Goal: Transaction & Acquisition: Purchase product/service

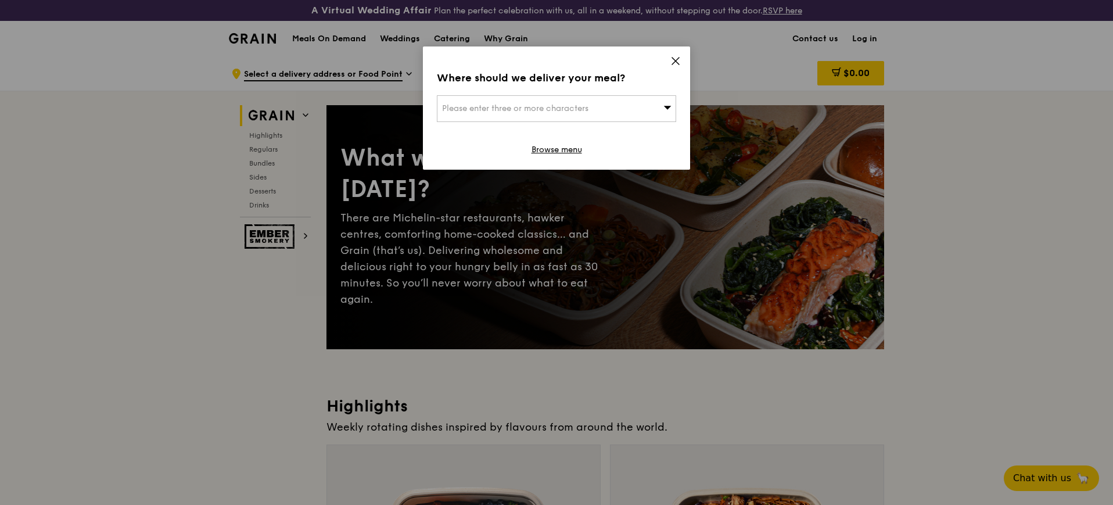
click at [664, 100] on div "Please enter three or more characters" at bounding box center [556, 108] width 239 height 27
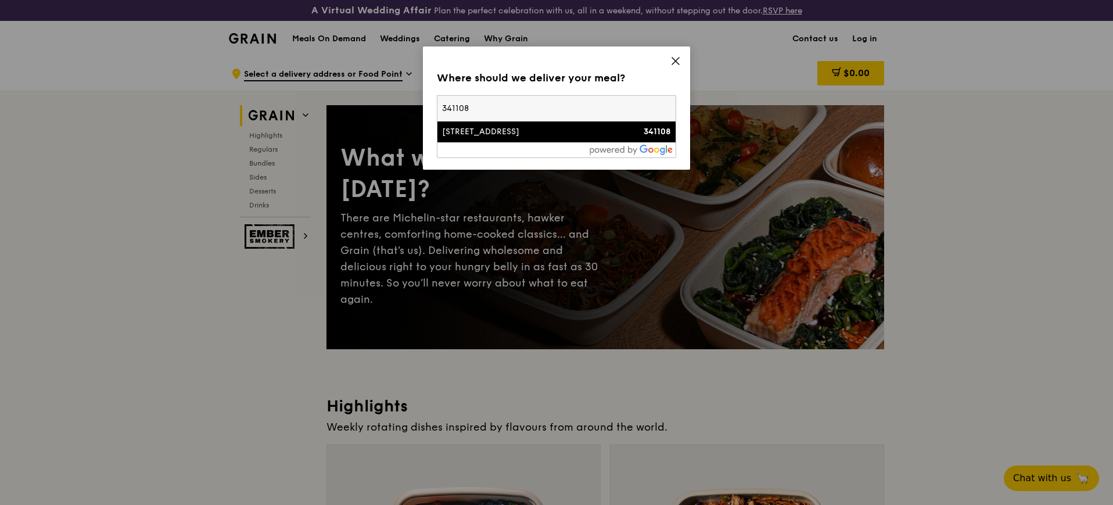
type input "341108"
click at [488, 131] on div "[STREET_ADDRESS]" at bounding box center [528, 132] width 172 height 12
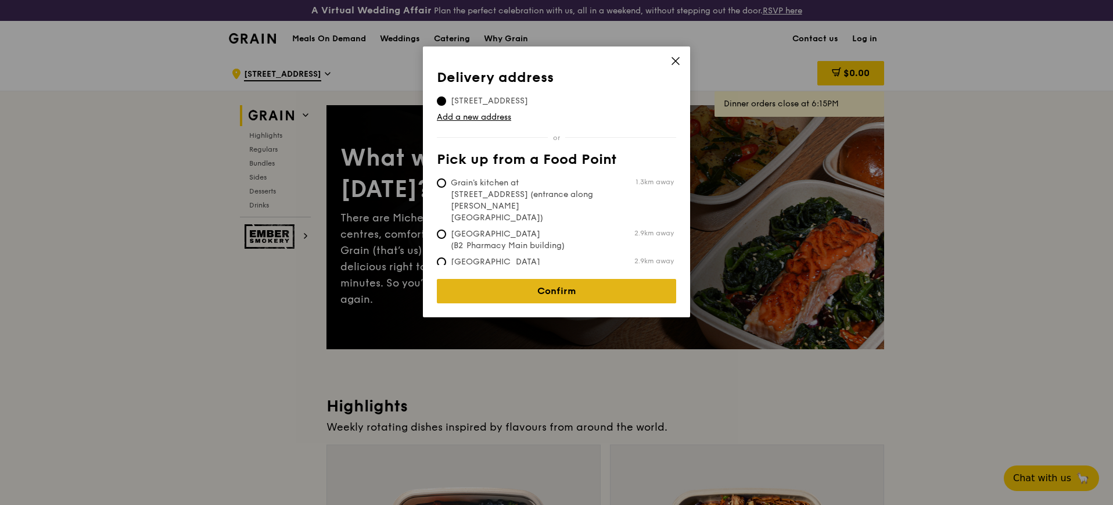
click at [585, 279] on link "Confirm" at bounding box center [556, 291] width 239 height 24
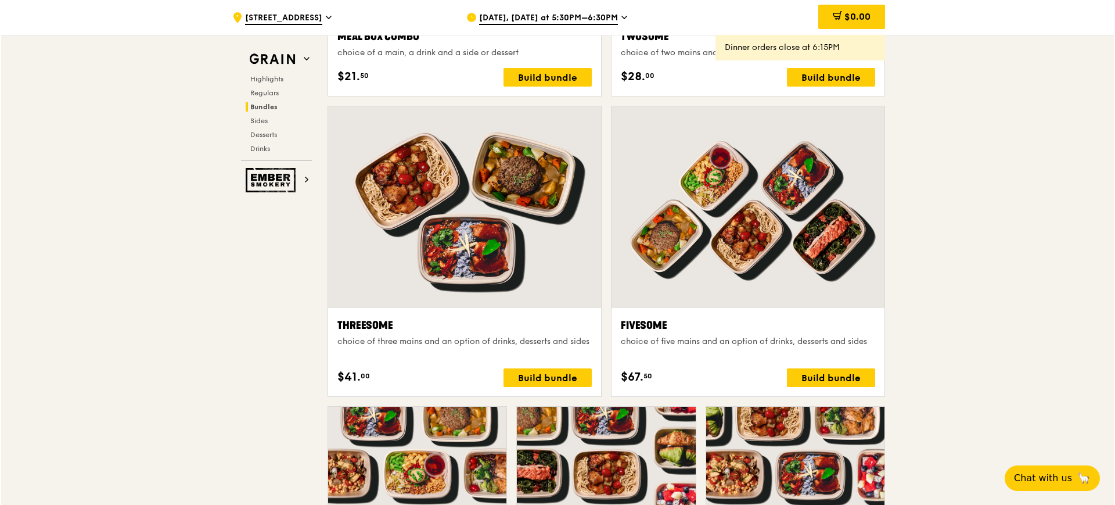
scroll to position [1815, 0]
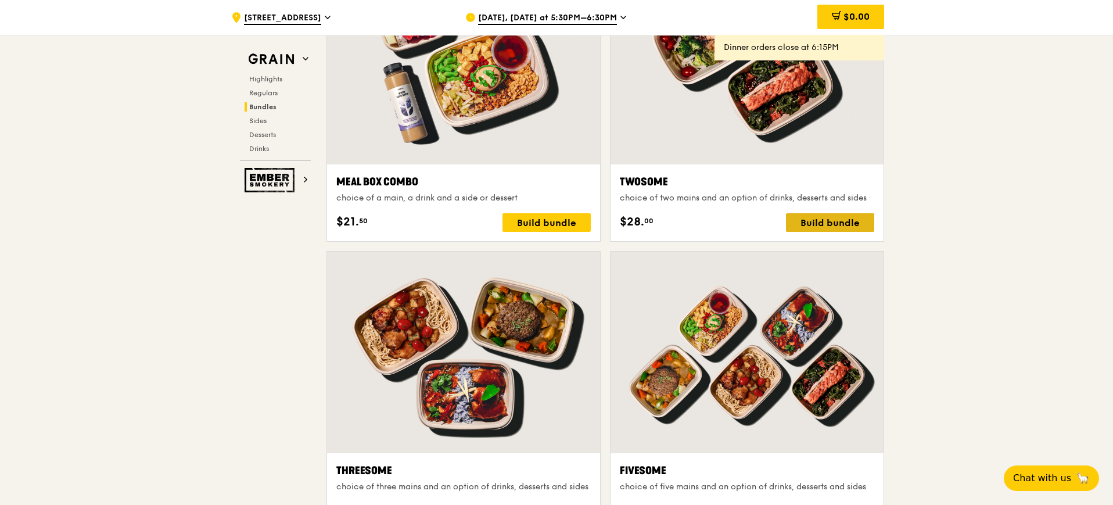
click at [861, 227] on div "Build bundle" at bounding box center [830, 222] width 88 height 19
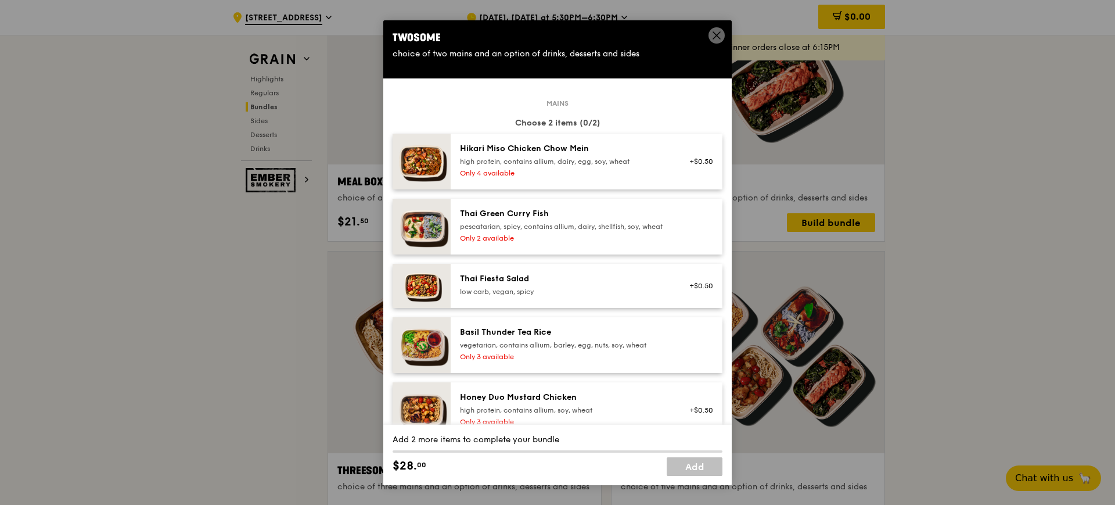
click at [640, 174] on div "Only 4 available" at bounding box center [564, 172] width 209 height 9
click at [651, 230] on div "pescatarian, spicy, contains allium, dairy, shellfish, soy, wheat" at bounding box center [564, 226] width 209 height 9
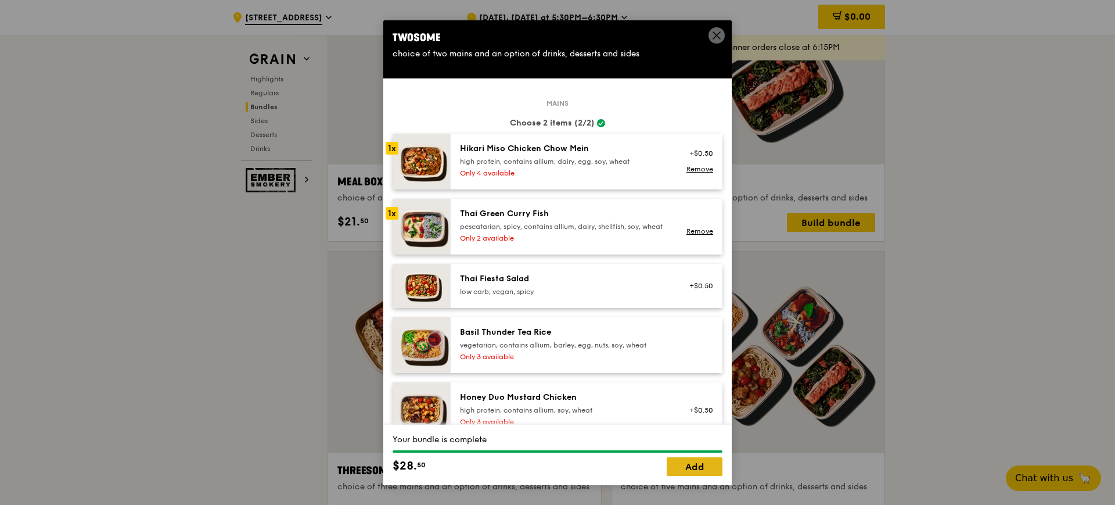
click at [712, 470] on link "Add" at bounding box center [695, 466] width 56 height 19
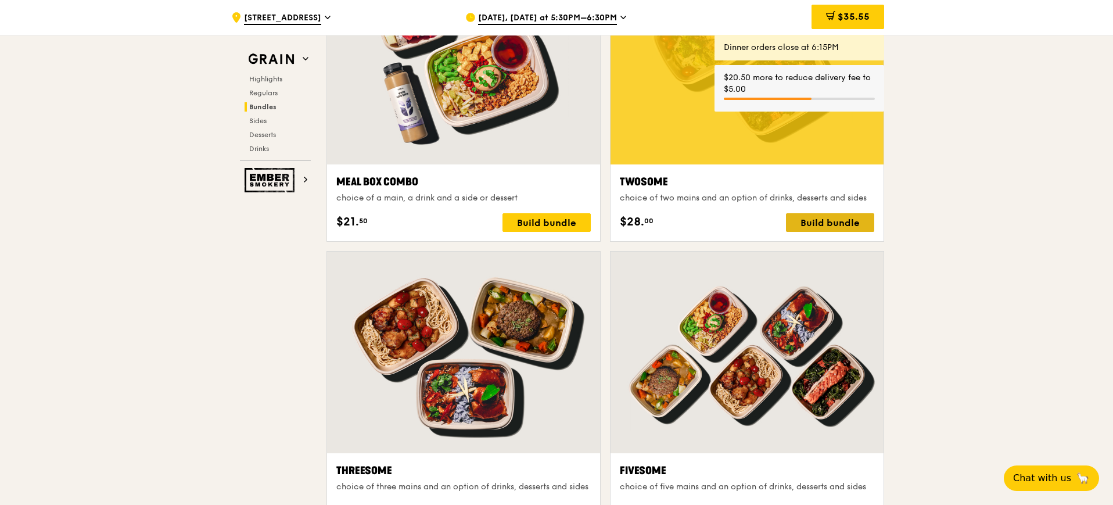
click at [839, 214] on div "Build bundle" at bounding box center [830, 222] width 88 height 19
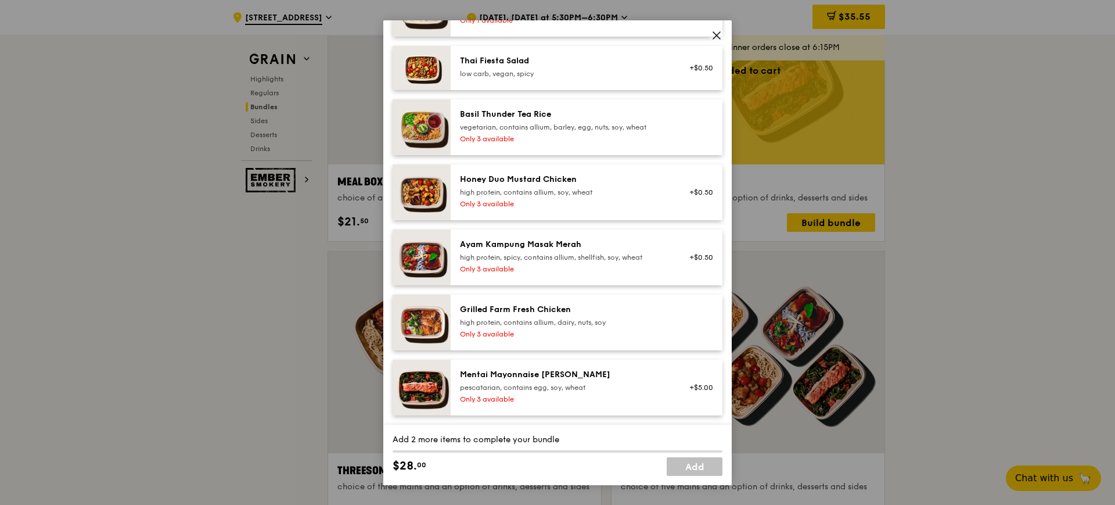
scroll to position [290, 0]
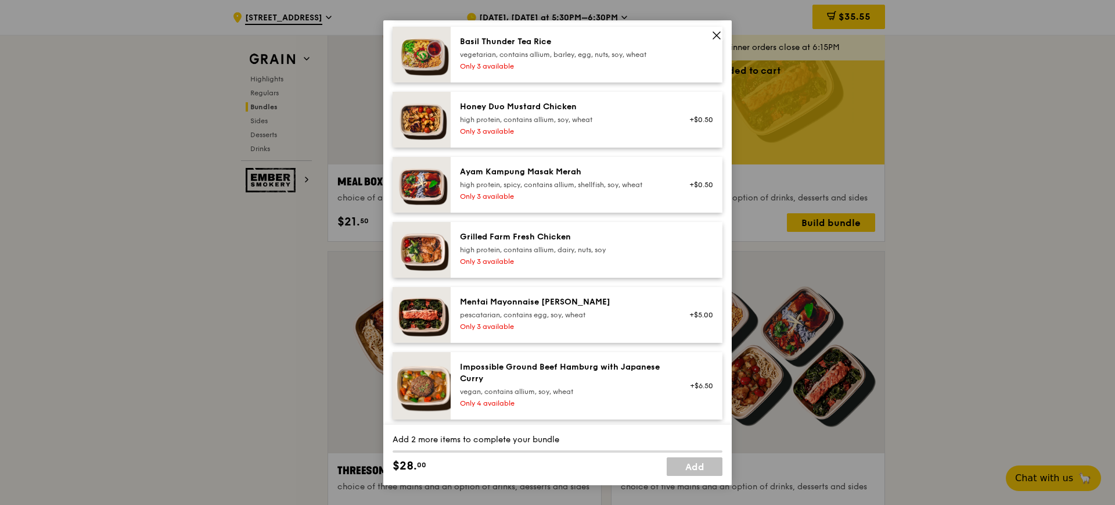
click at [608, 331] on div "Only 3 available" at bounding box center [564, 326] width 209 height 9
click at [637, 136] on div "Only 3 available" at bounding box center [564, 131] width 209 height 9
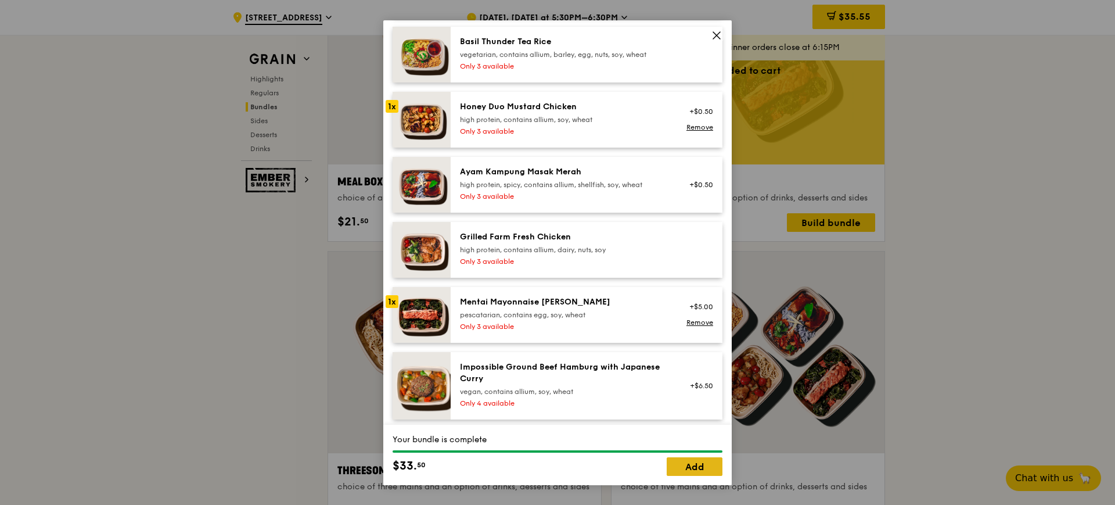
click at [706, 461] on link "Add" at bounding box center [695, 466] width 56 height 19
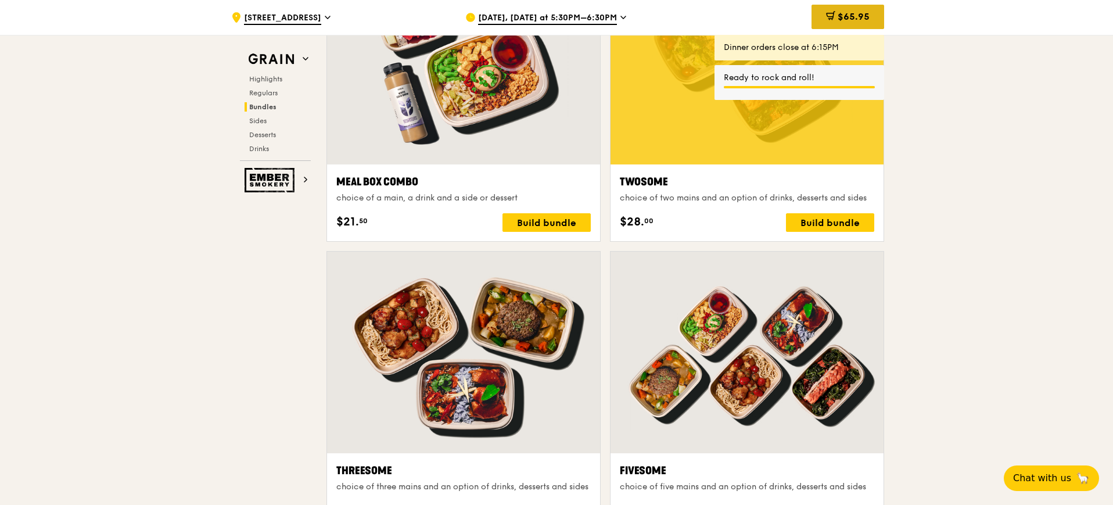
click at [875, 17] on div "$65.95" at bounding box center [847, 17] width 73 height 24
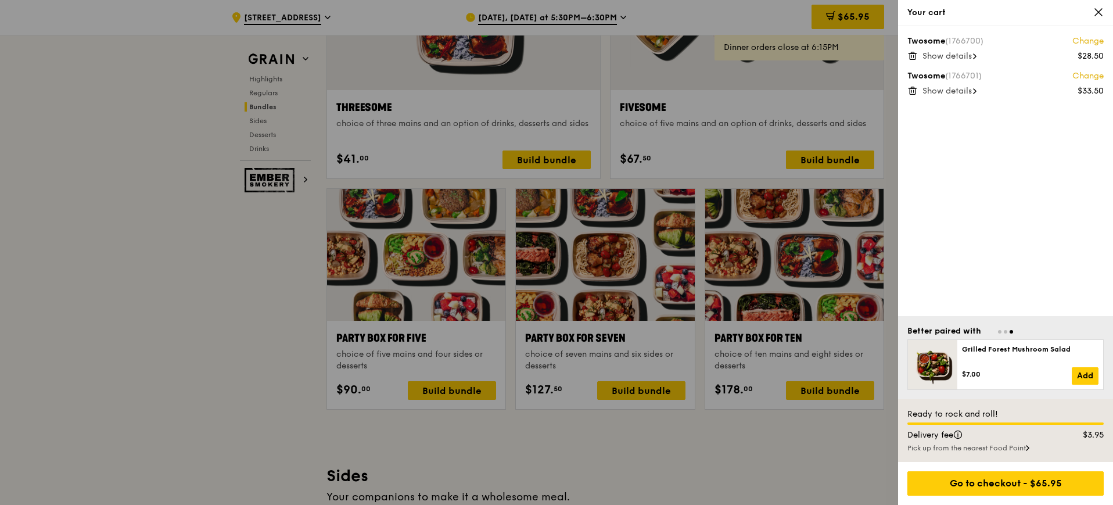
scroll to position [1960, 0]
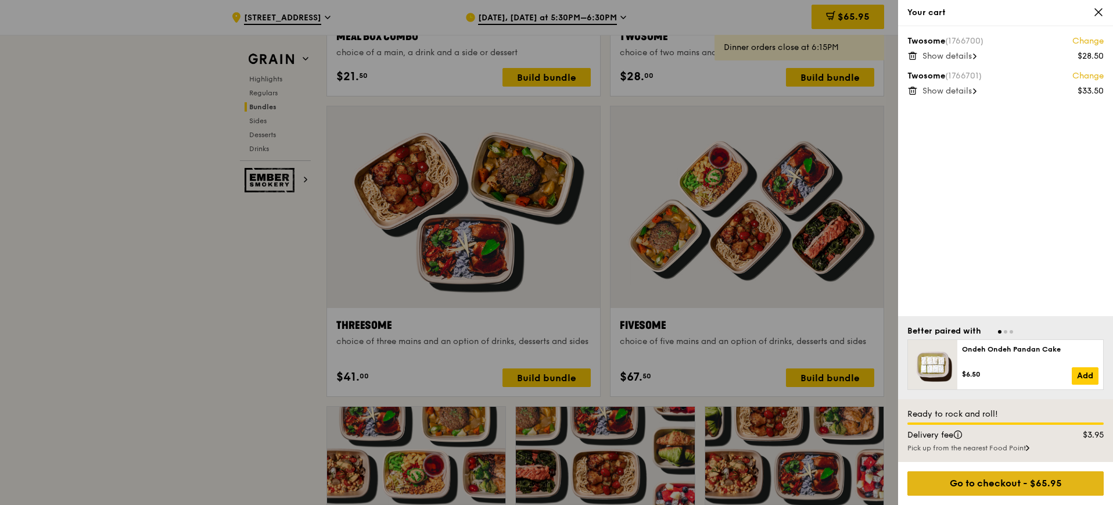
click at [1007, 481] on div "Go to checkout - $65.95" at bounding box center [1005, 483] width 196 height 24
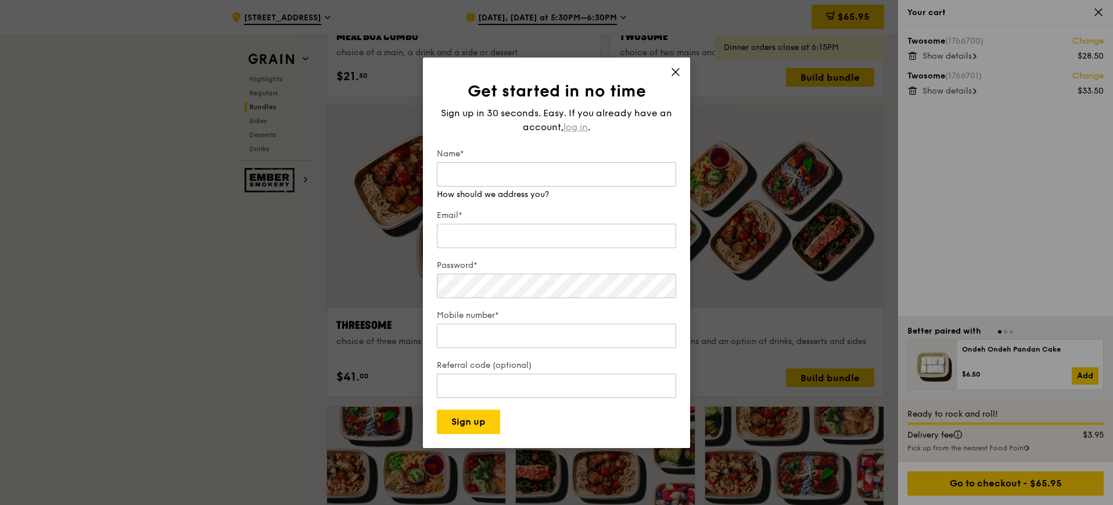
click at [583, 123] on div "Sign up in 30 seconds. Easy. If you already have an account, log in ." at bounding box center [556, 120] width 239 height 28
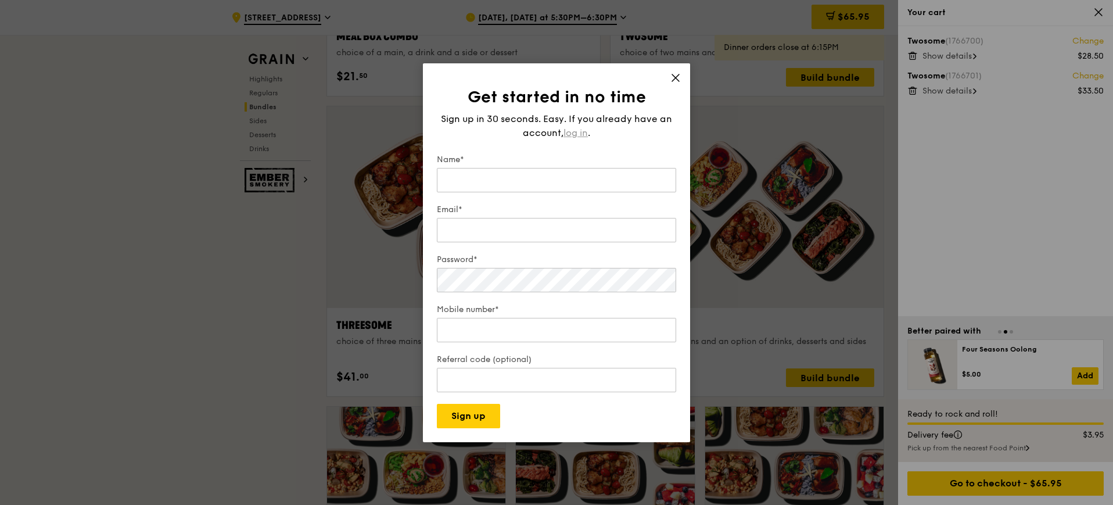
click at [578, 131] on span "log in" at bounding box center [575, 133] width 24 height 14
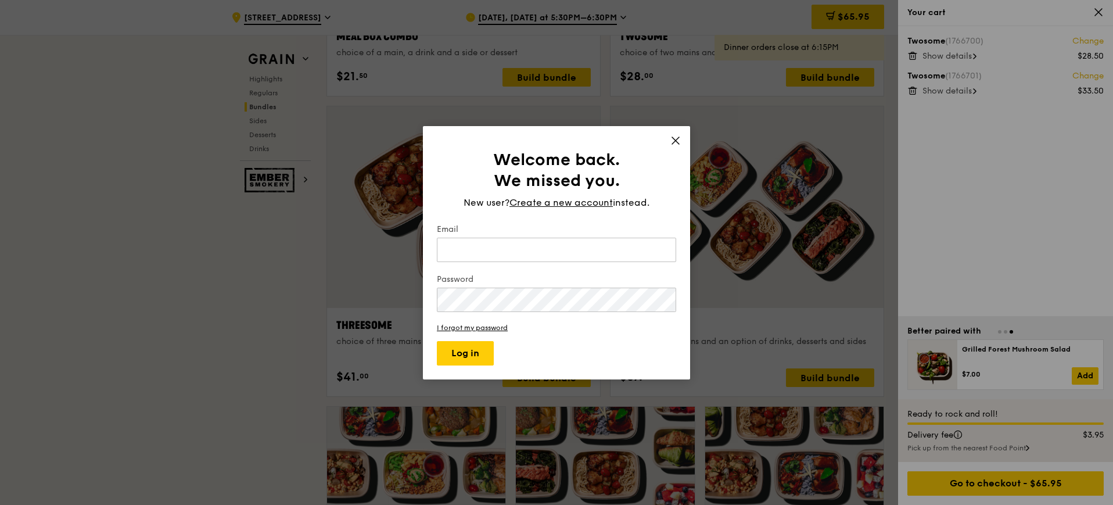
type input "[EMAIL_ADDRESS][DOMAIN_NAME]"
click at [467, 346] on button "Log in" at bounding box center [465, 353] width 57 height 24
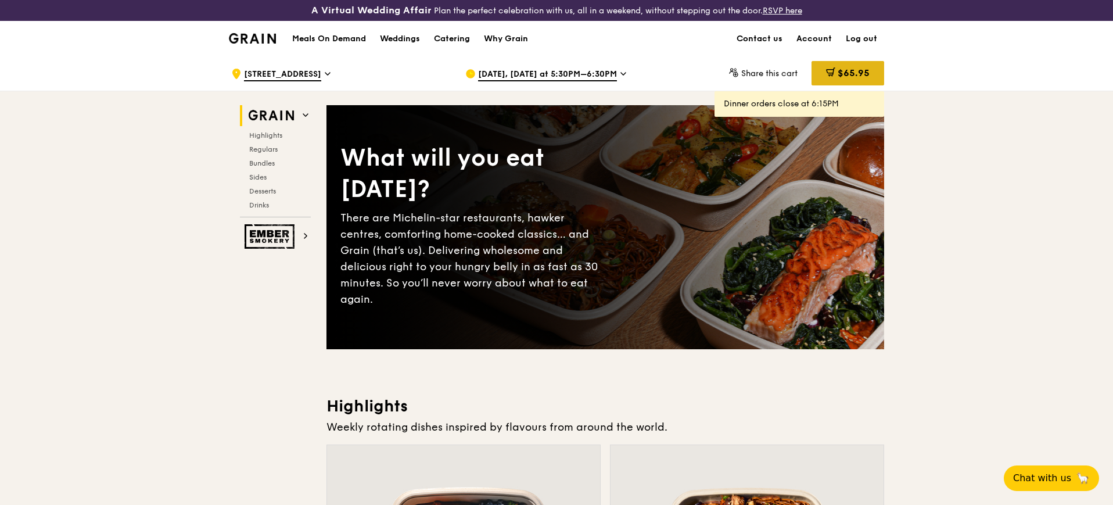
click at [881, 71] on div "$65.95" at bounding box center [847, 73] width 73 height 24
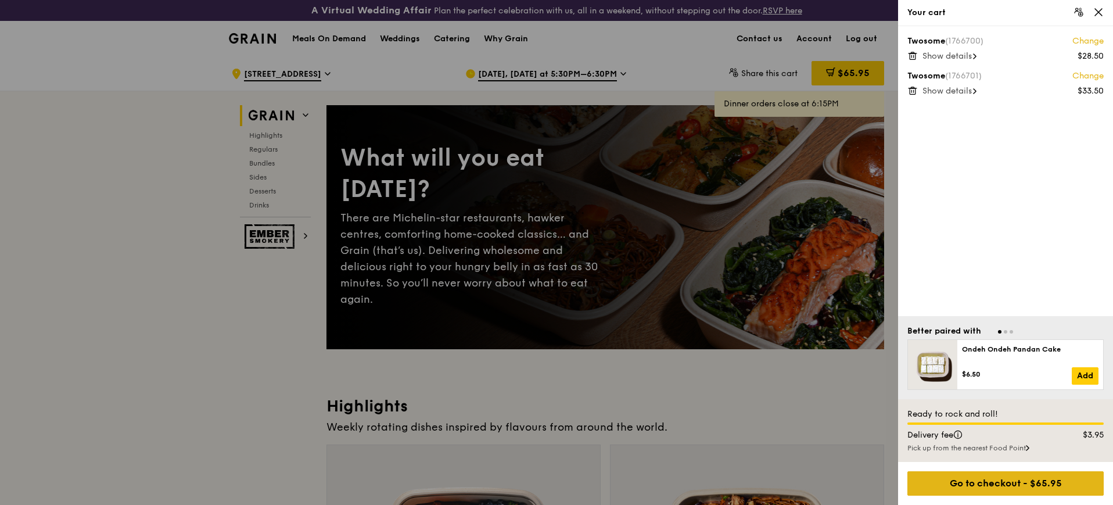
click at [998, 474] on div "Go to checkout - $65.95" at bounding box center [1005, 483] width 196 height 24
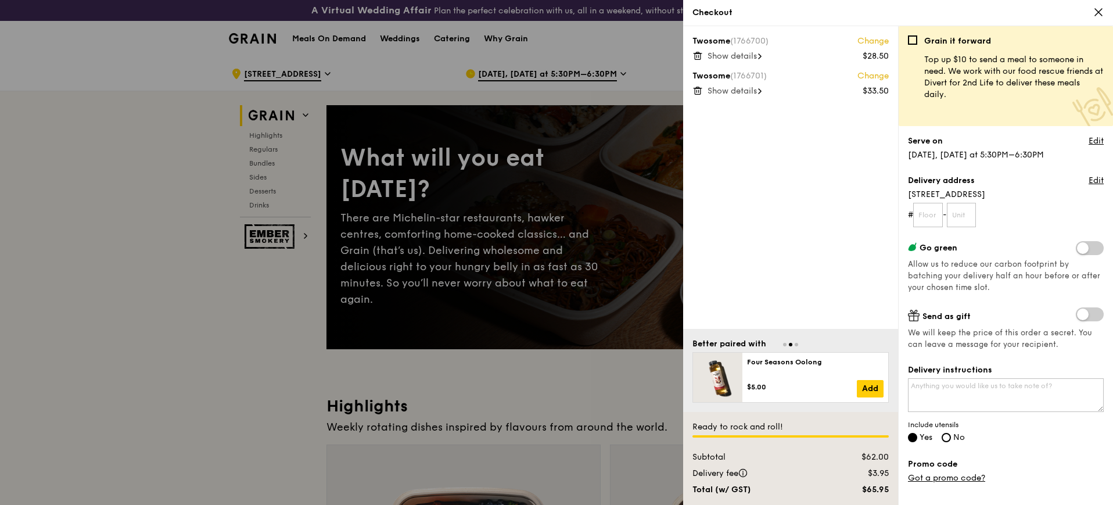
scroll to position [73, 0]
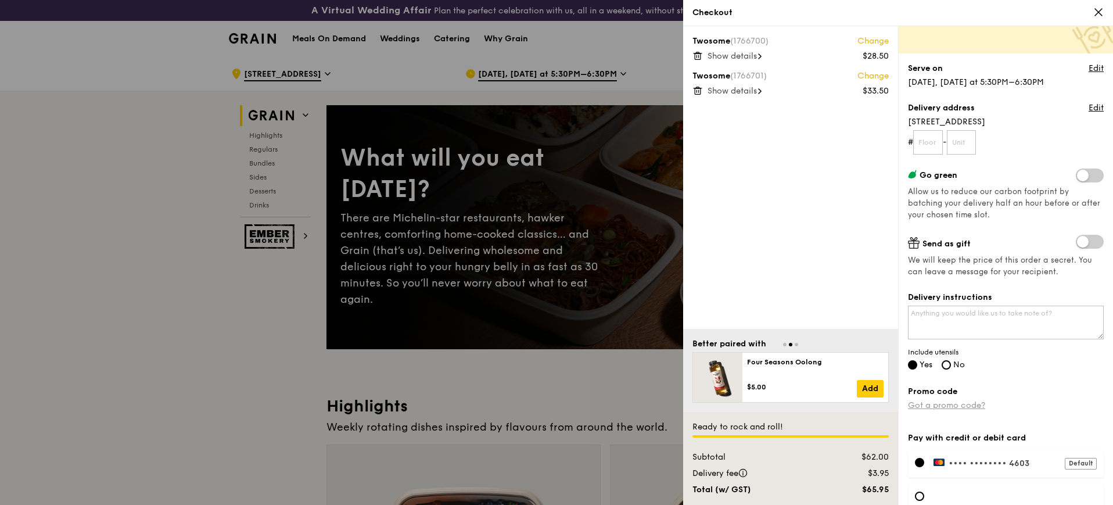
click at [967, 405] on link "Got a promo code?" at bounding box center [946, 405] width 77 height 10
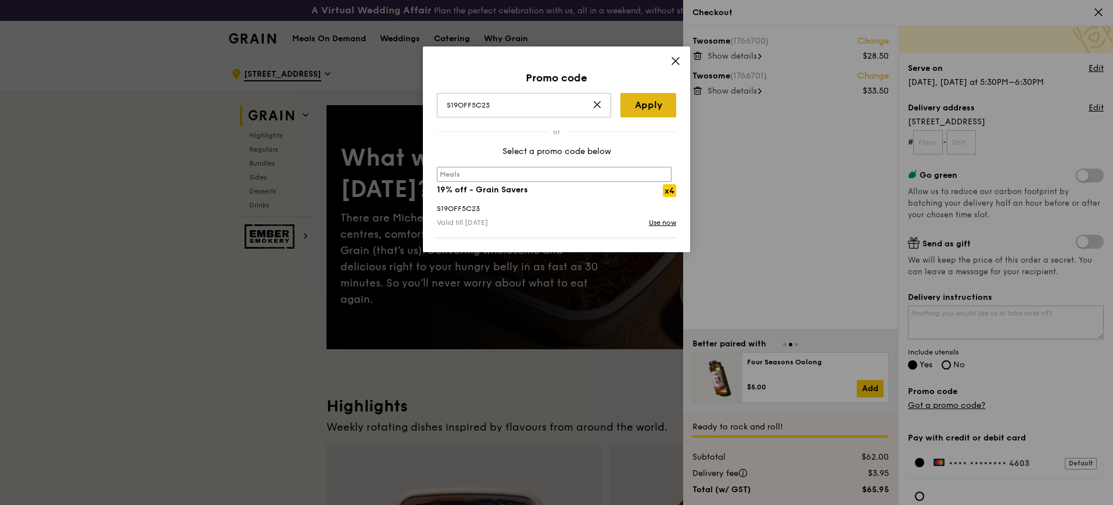
type input "S19OFF5C23"
click at [652, 107] on link "Apply" at bounding box center [648, 105] width 56 height 24
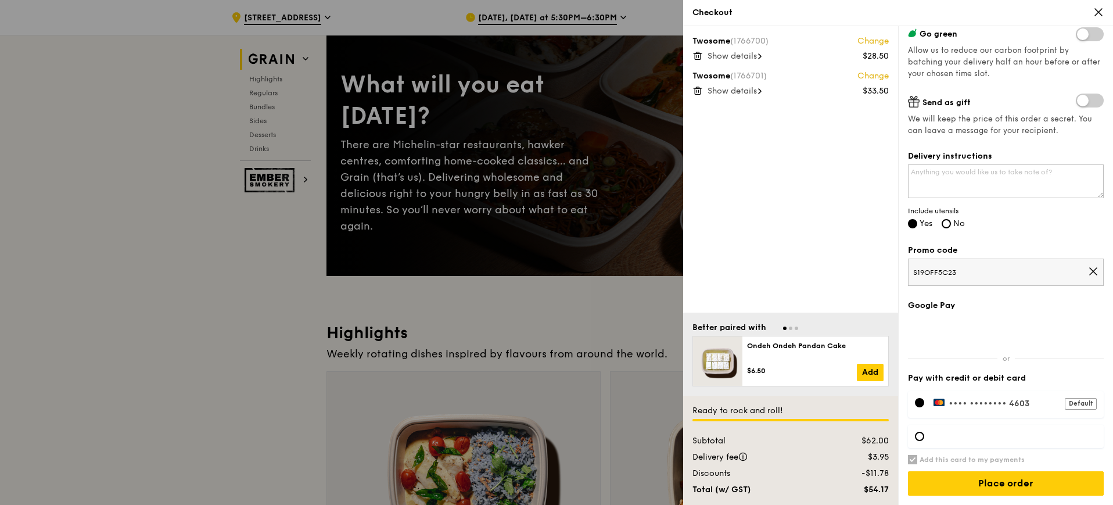
click at [737, 59] on span "Show details" at bounding box center [731, 56] width 49 height 10
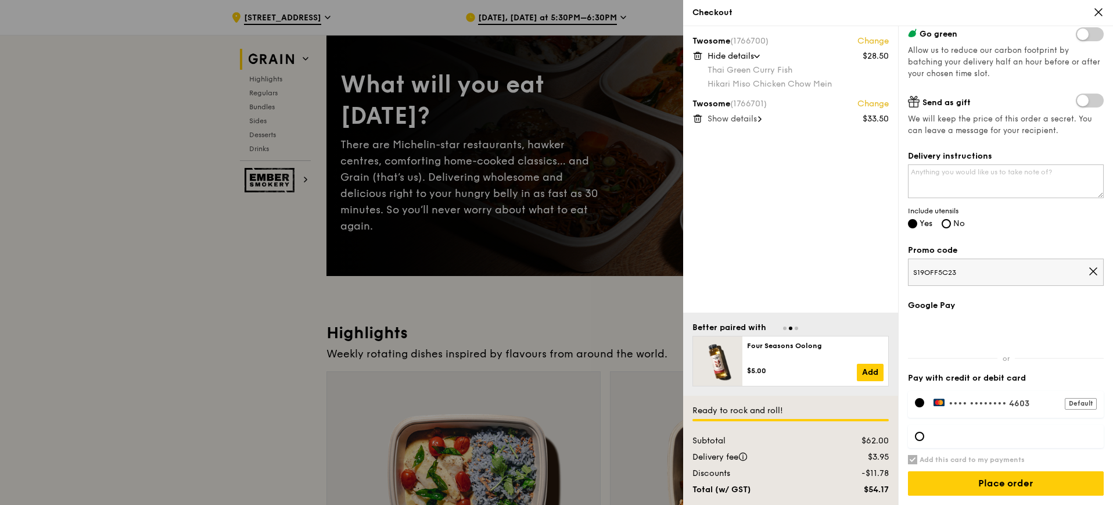
click at [741, 116] on span "Show details" at bounding box center [731, 119] width 49 height 10
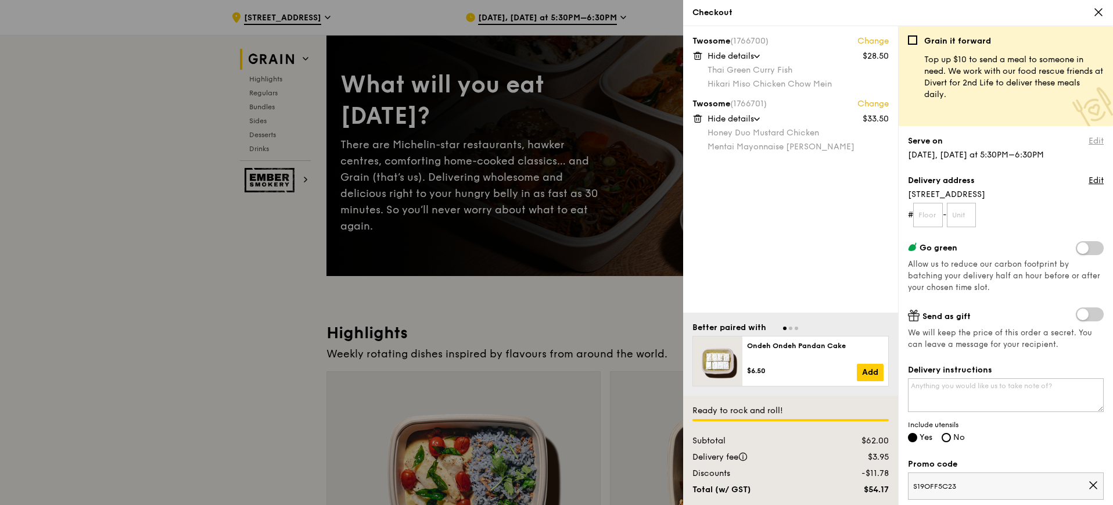
click at [1089, 141] on link "Edit" at bounding box center [1096, 141] width 15 height 12
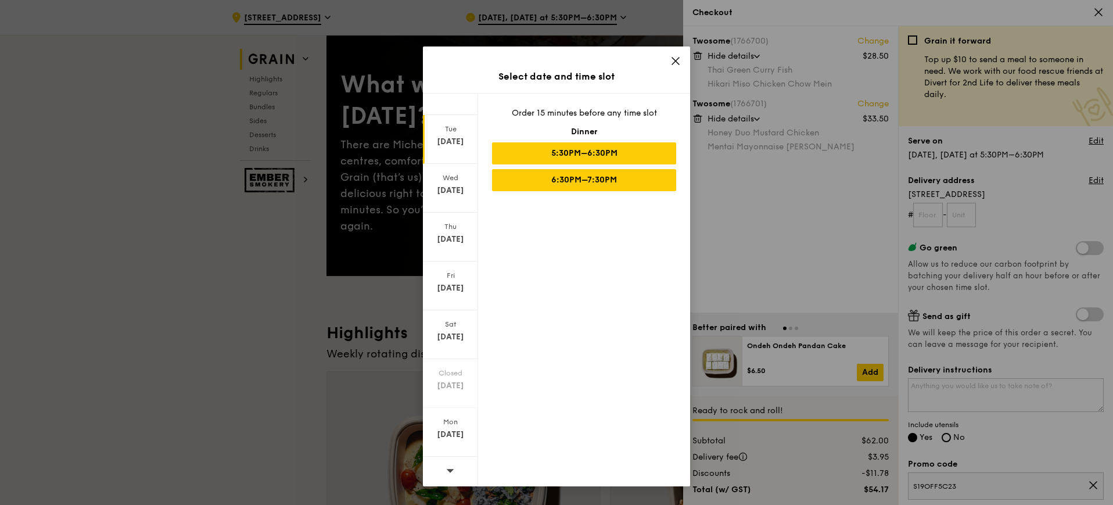
click at [626, 181] on div "6:30PM–7:30PM" at bounding box center [584, 180] width 184 height 22
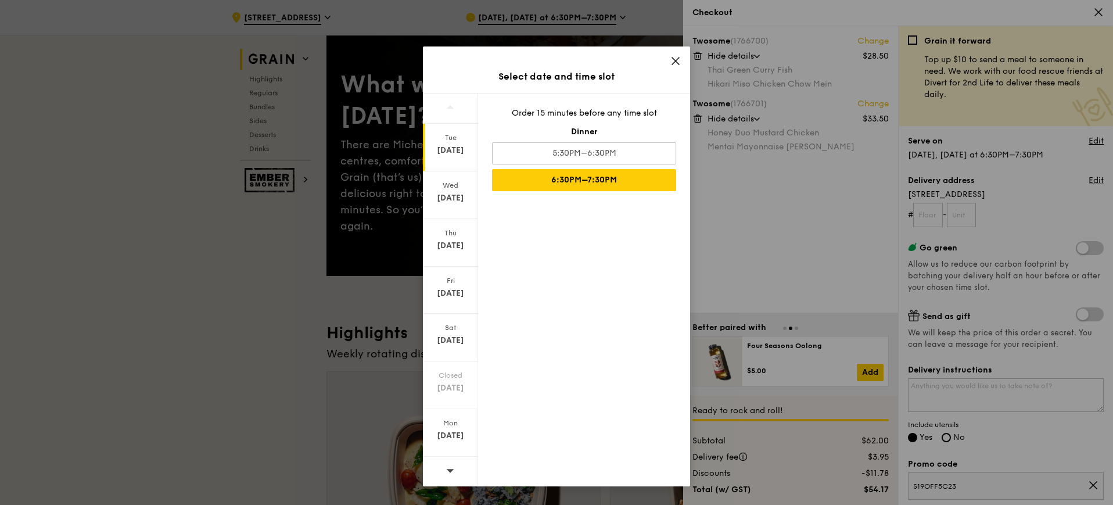
click at [673, 62] on icon at bounding box center [675, 61] width 10 height 10
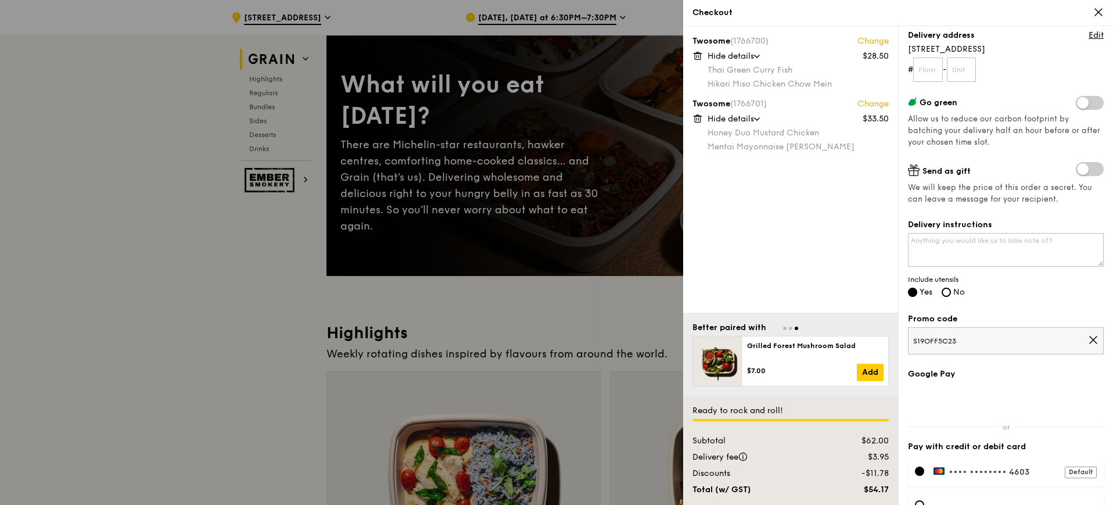
scroll to position [214, 0]
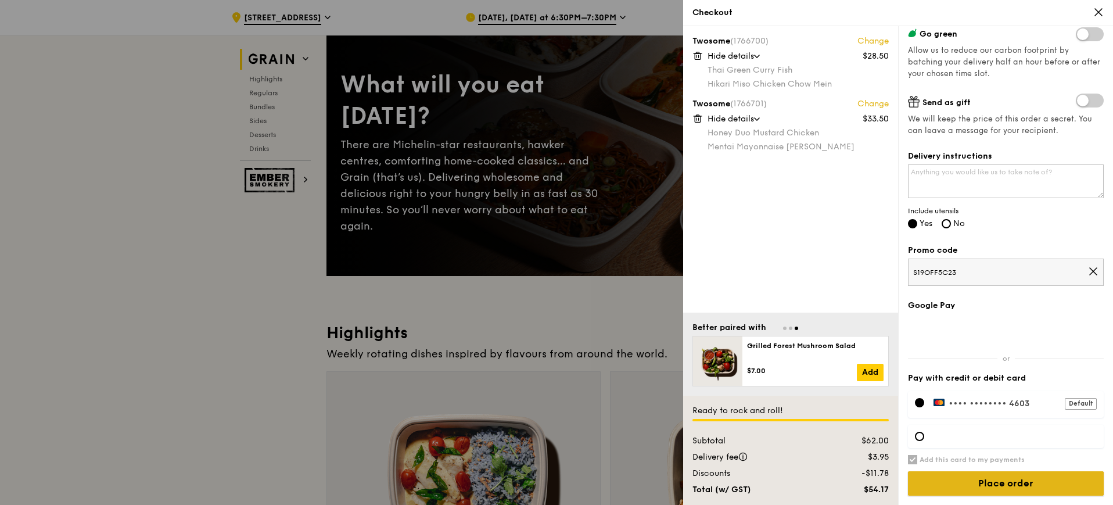
click at [947, 476] on input "Place order" at bounding box center [1006, 483] width 196 height 24
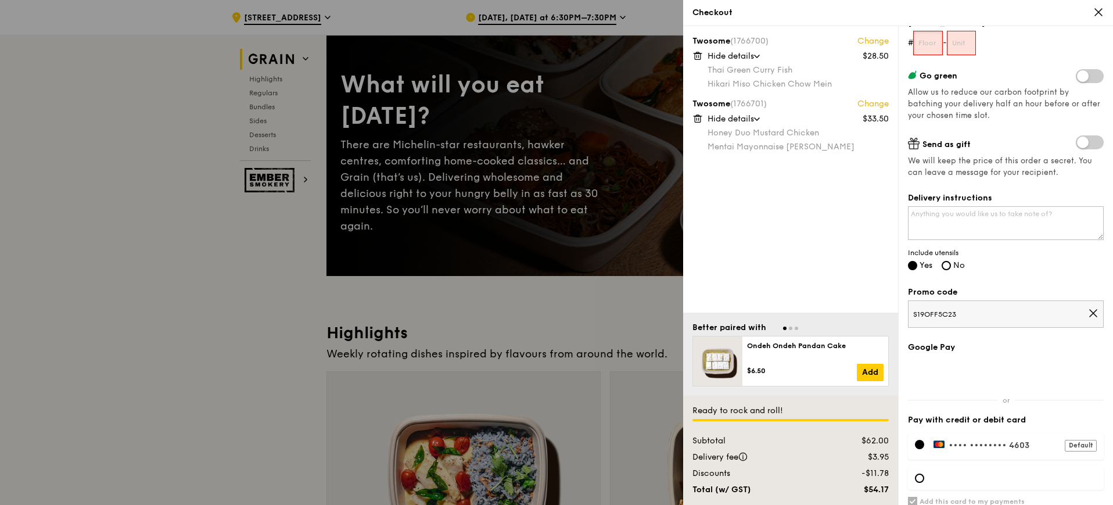
click at [940, 33] on input "text" at bounding box center [928, 43] width 30 height 24
type input "16"
click at [965, 48] on input "text" at bounding box center [962, 43] width 30 height 24
type input "178"
click at [1012, 67] on div "Grain it forward Top up $10 to send a meal to someone in need. We work with our…" at bounding box center [1006, 98] width 196 height 469
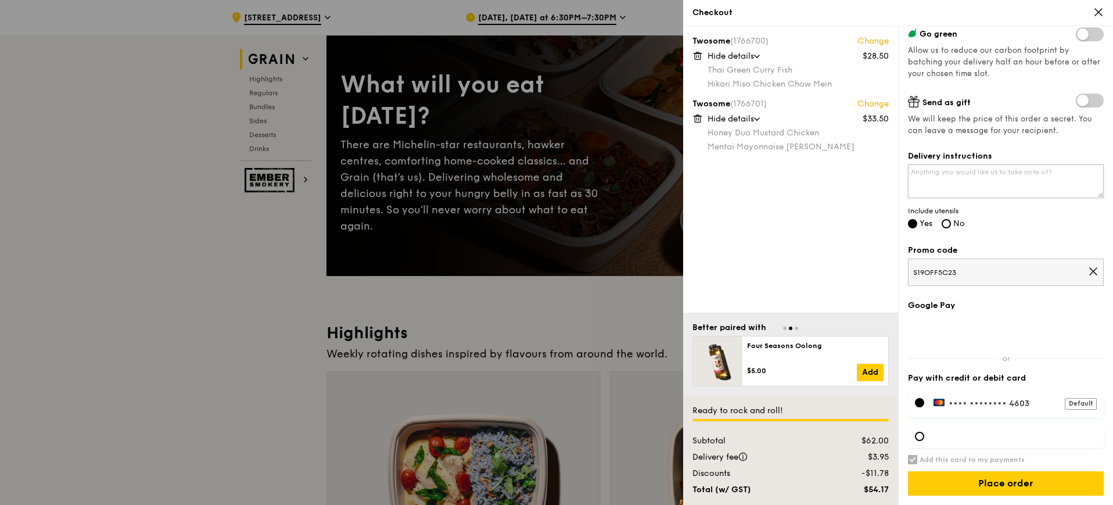
scroll to position [363, 0]
